Goal: Task Accomplishment & Management: Manage account settings

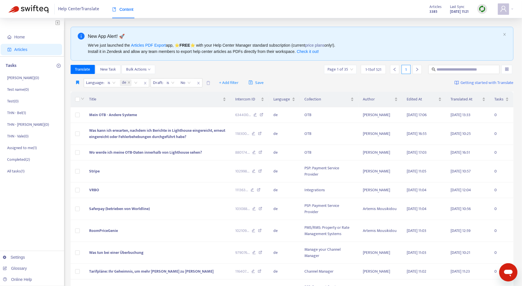
click at [477, 7] on div at bounding box center [482, 9] width 10 height 10
click at [498, 28] on link "Full Sync" at bounding box center [492, 29] width 20 height 7
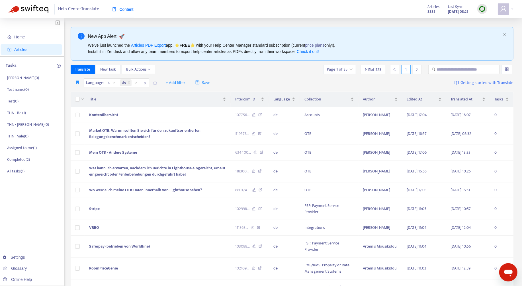
click at [513, 10] on div "Help Center Translate Content Articles 3385 Last Sync [DATE] 08:25" at bounding box center [261, 9] width 522 height 18
click at [512, 9] on div at bounding box center [505, 8] width 16 height 11
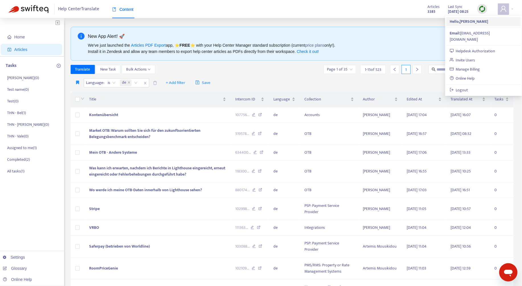
click at [479, 23] on strong "Hello, [PERSON_NAME]" at bounding box center [468, 21] width 38 height 7
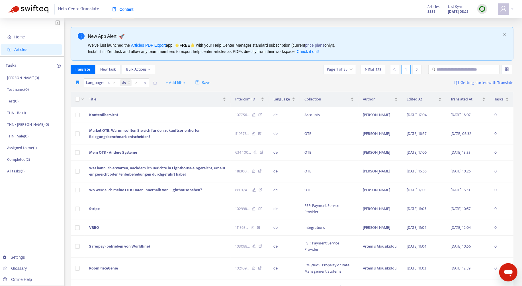
click at [507, 7] on span at bounding box center [502, 8] width 11 height 11
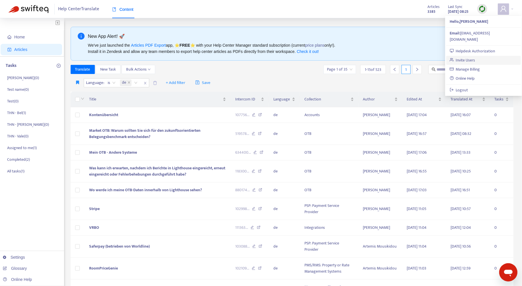
click at [475, 57] on link "Invite Users" at bounding box center [462, 60] width 26 height 7
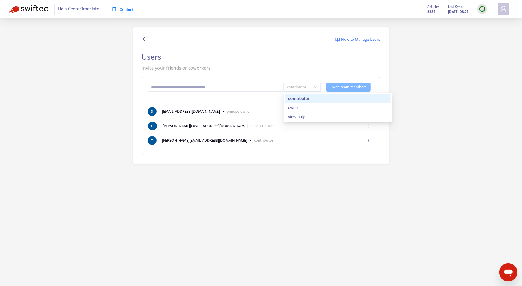
click at [297, 88] on span "contributor" at bounding box center [302, 87] width 30 height 9
click at [296, 67] on p "Invite your friends or coworkers" at bounding box center [261, 69] width 238 height 8
